Goal: Find specific page/section: Find specific page/section

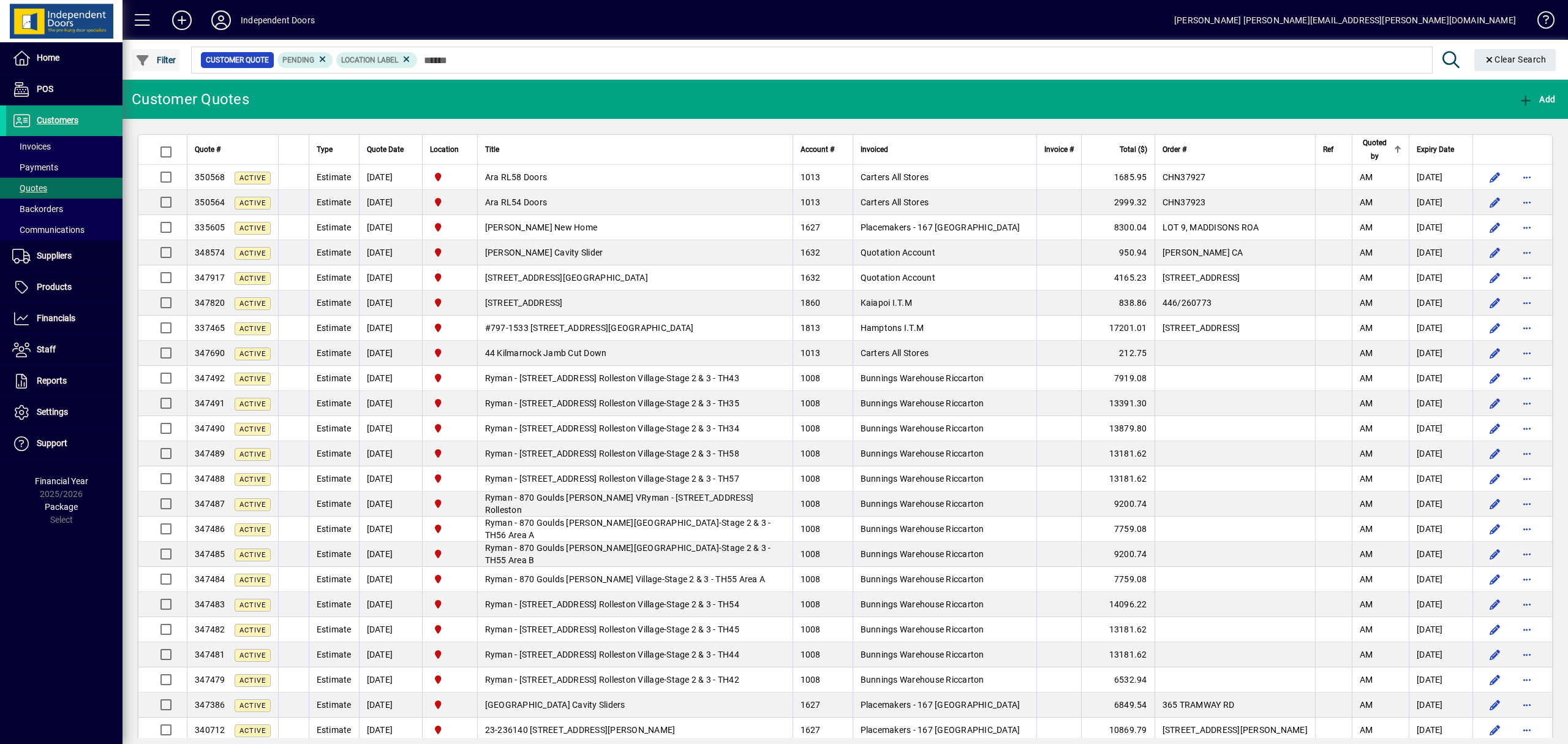
click at [157, 59] on span "Filter" at bounding box center [156, 60] width 41 height 10
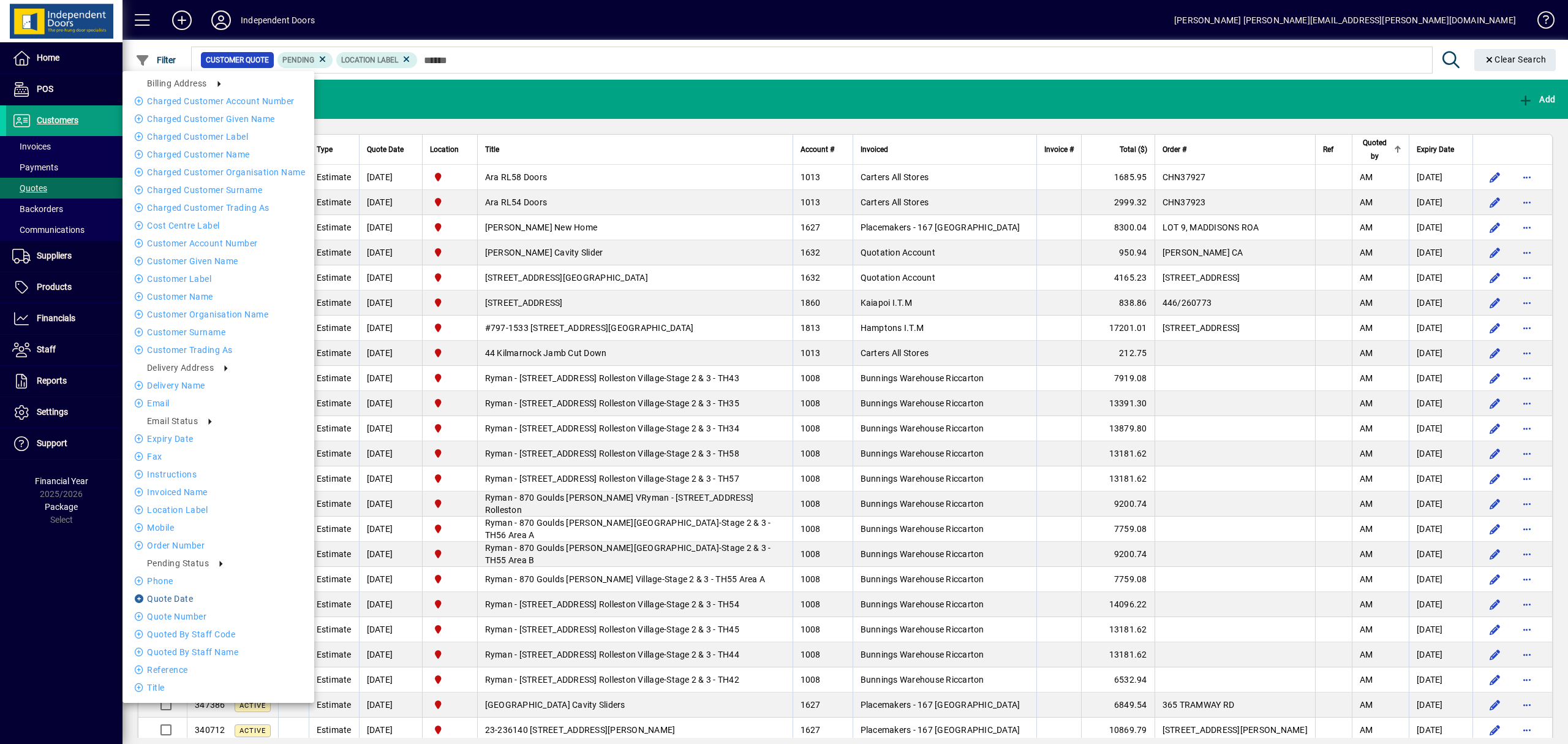
click at [182, 591] on li "Quote date" at bounding box center [219, 598] width 192 height 15
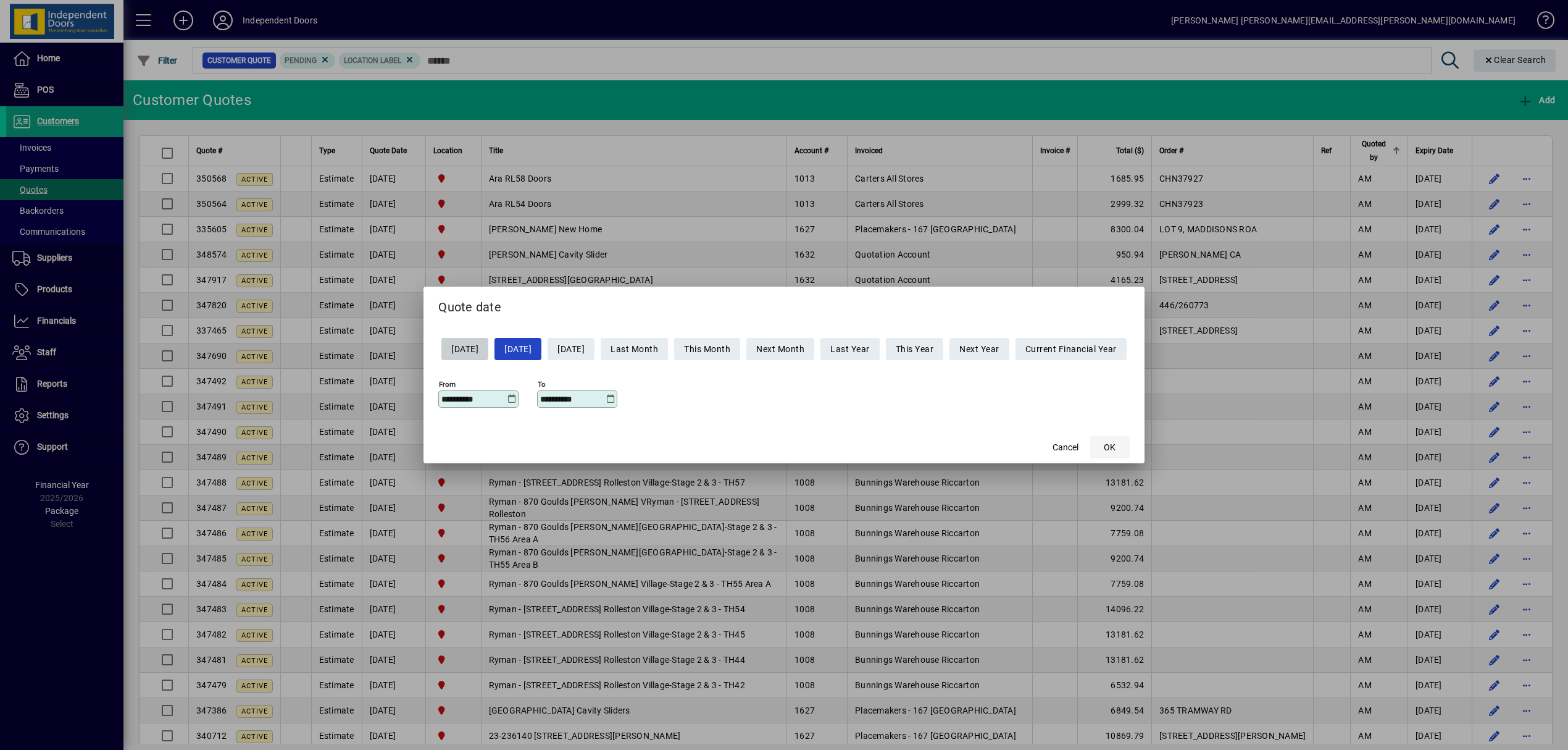
click at [1115, 444] on span "OK" at bounding box center [1110, 448] width 12 height 13
